Goal: Task Accomplishment & Management: Use online tool/utility

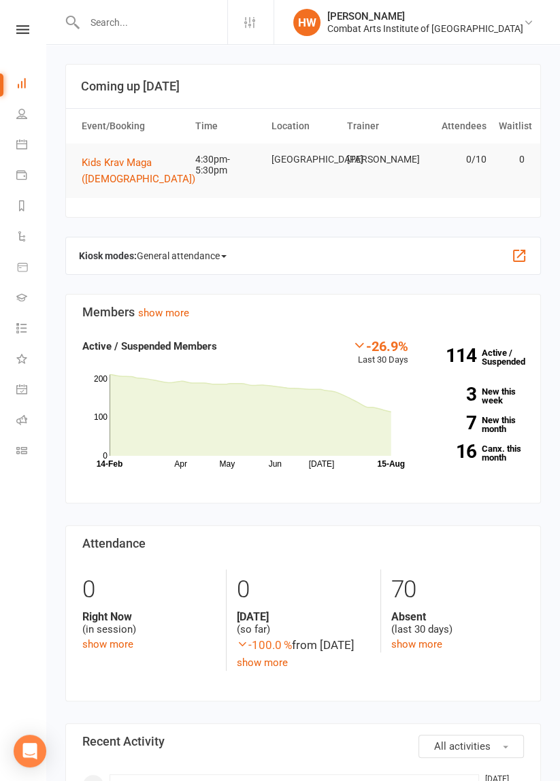
click at [390, 342] on div "-26.9%" at bounding box center [381, 345] width 56 height 15
click at [432, 302] on section "Members show more -26.9% Last 30 Days Active / Suspended Members Apr May Jun Ju…" at bounding box center [303, 399] width 476 height 210
click at [20, 31] on icon at bounding box center [22, 29] width 13 height 9
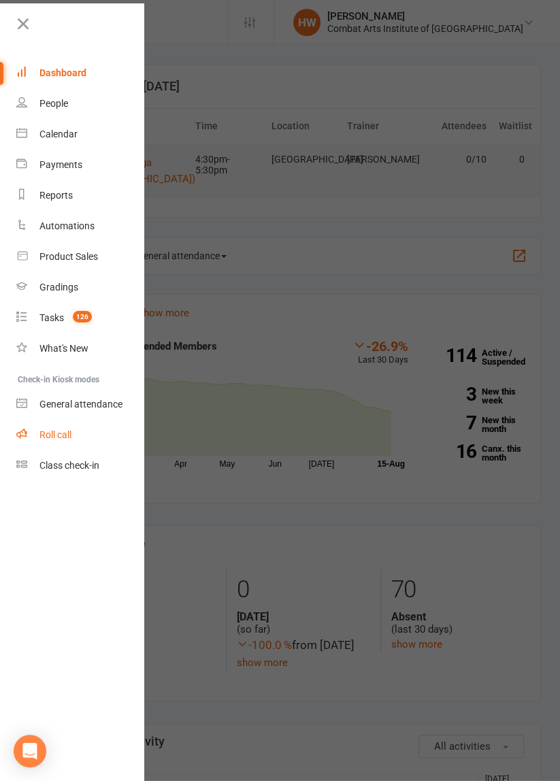
click at [55, 439] on div "Roll call" at bounding box center [55, 435] width 32 height 11
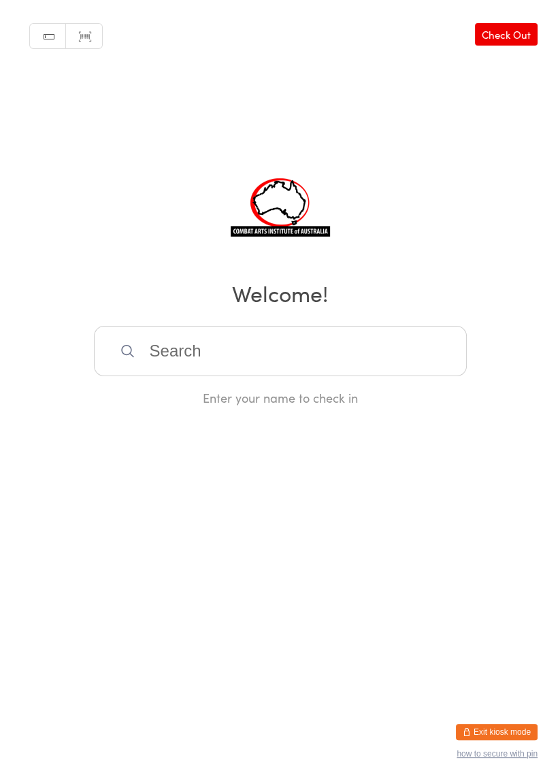
click at [519, 734] on button "Exit kiosk mode" at bounding box center [497, 732] width 82 height 16
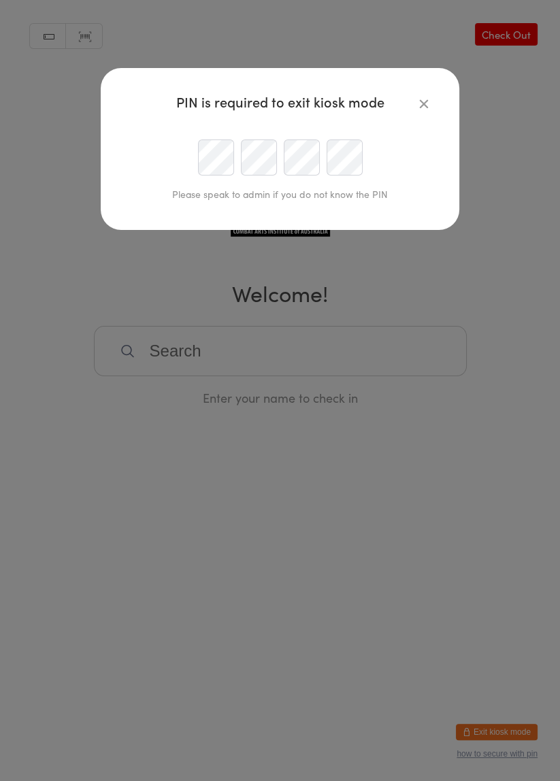
click at [508, 379] on div "PIN is required to exit kiosk mode Please speak to admin if you do not know the…" at bounding box center [280, 390] width 560 height 781
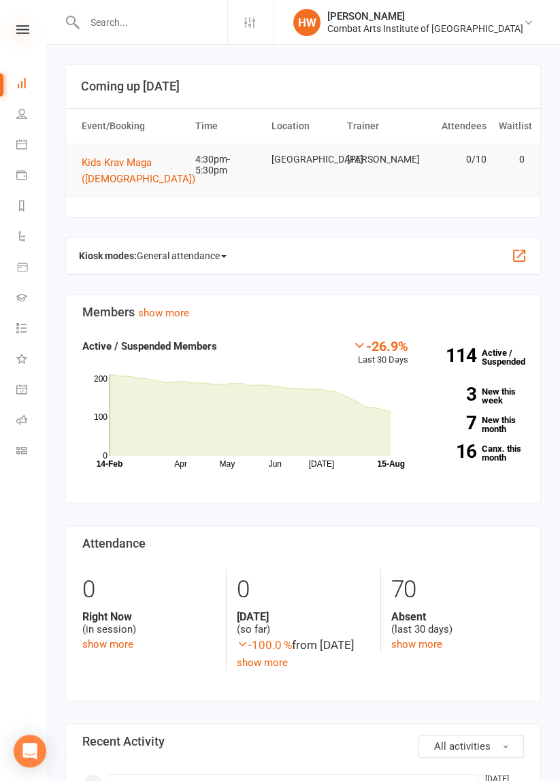
click at [18, 31] on icon at bounding box center [22, 29] width 13 height 9
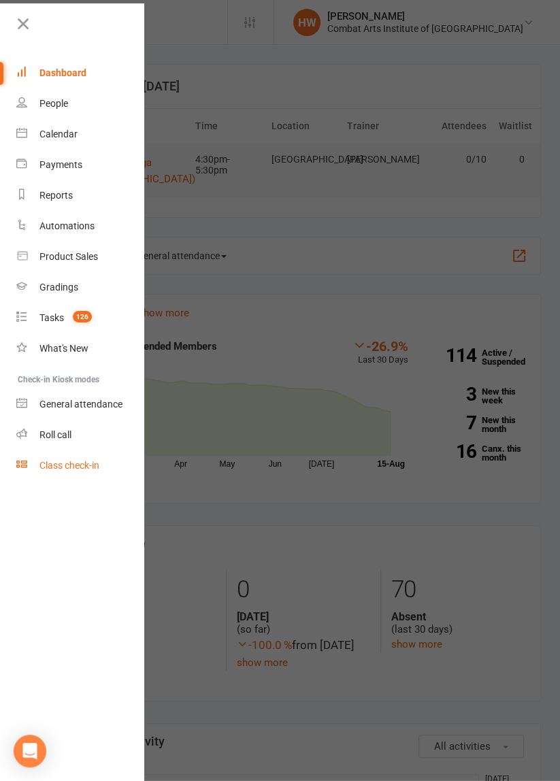
click at [56, 475] on link "Class check-in" at bounding box center [80, 466] width 129 height 31
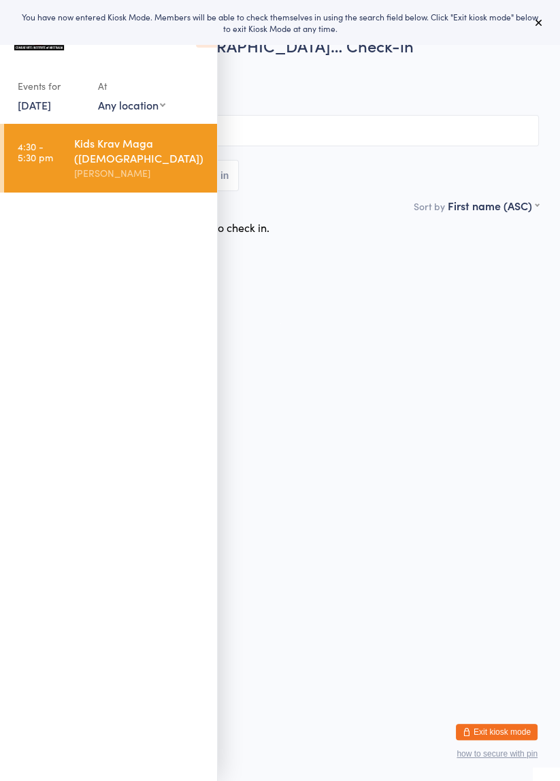
click at [83, 161] on div "Kids Krav Maga ([DEMOGRAPHIC_DATA])" at bounding box center [139, 150] width 131 height 30
click at [372, 415] on html "You have now entered Kiosk Mode. Members will be able to check themselves in us…" at bounding box center [280, 390] width 560 height 781
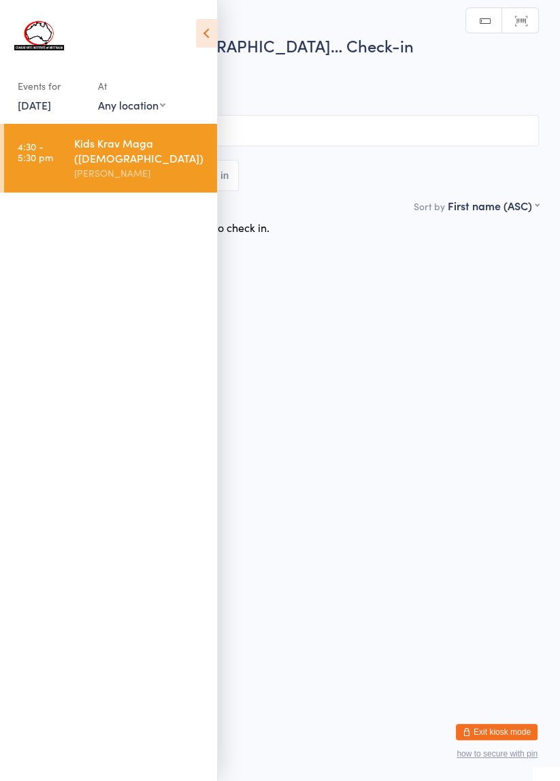
click at [208, 33] on icon at bounding box center [206, 33] width 21 height 29
